Goal: Task Accomplishment & Management: Manage account settings

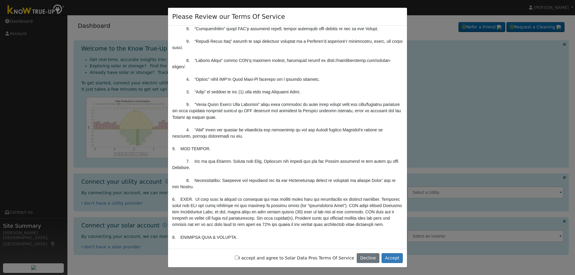
scroll to position [350, 0]
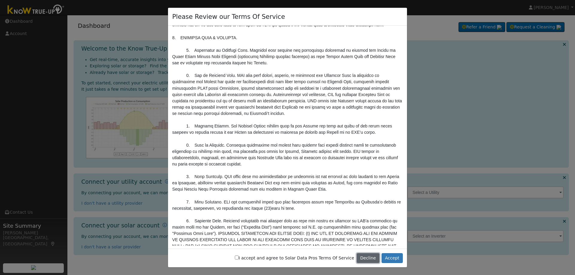
click at [370, 257] on button "Decline" at bounding box center [368, 259] width 23 height 10
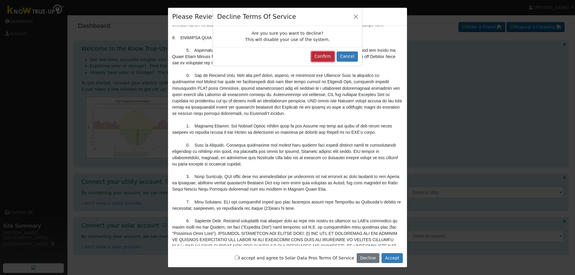
click at [328, 58] on button "Confirm" at bounding box center [323, 57] width 24 height 10
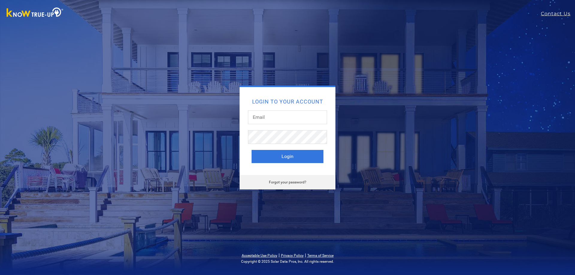
click at [361, 54] on div "Login to your account Login Forgot your password?" at bounding box center [287, 137] width 575 height 275
